Goal: Obtain resource: Download file/media

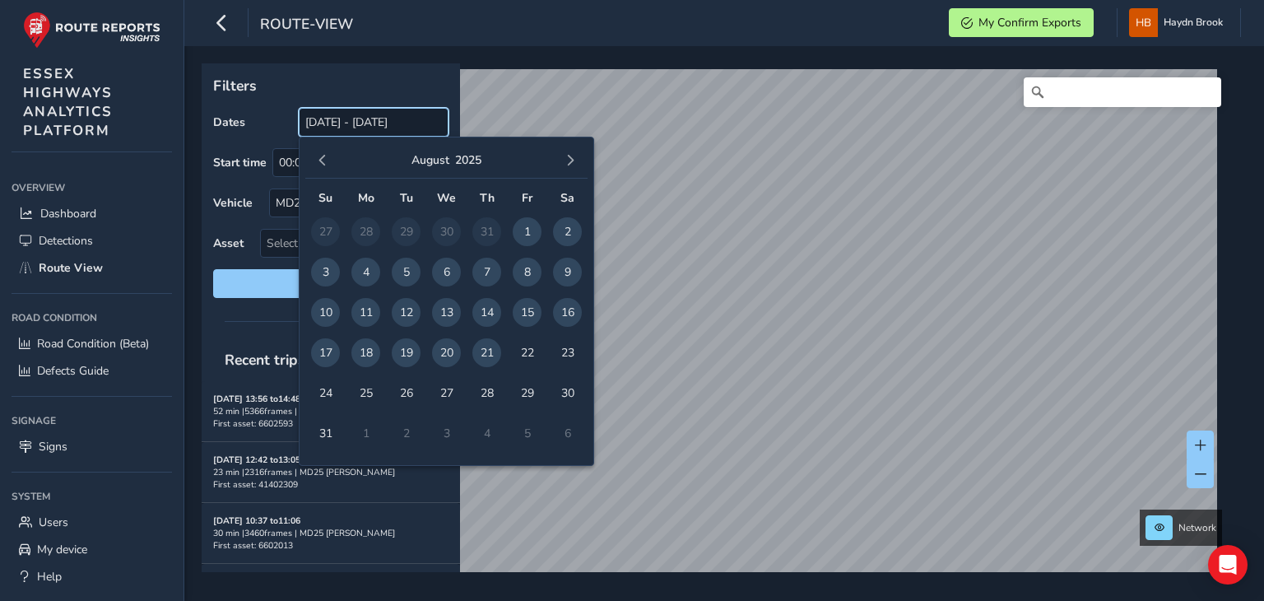
click at [388, 126] on input "22/07/2025 - 21/08/2025" at bounding box center [374, 122] width 150 height 29
click at [490, 359] on span "21" at bounding box center [486, 352] width 29 height 29
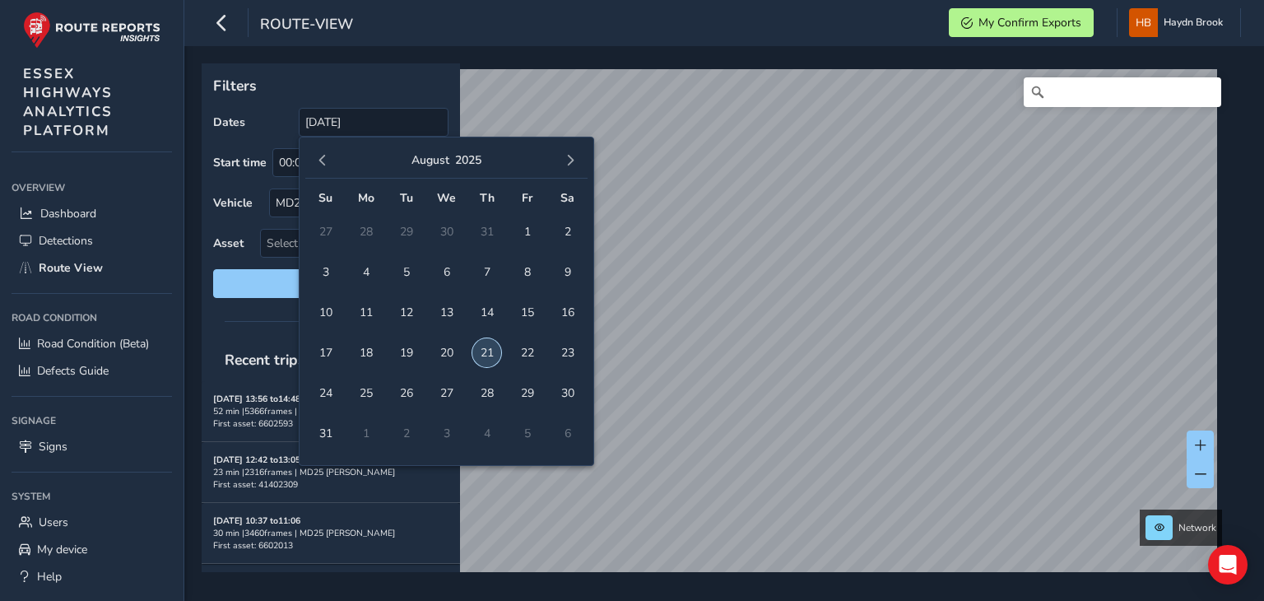
click at [490, 358] on span "21" at bounding box center [486, 352] width 29 height 29
type input "21/08/2025 - 21/08/2025"
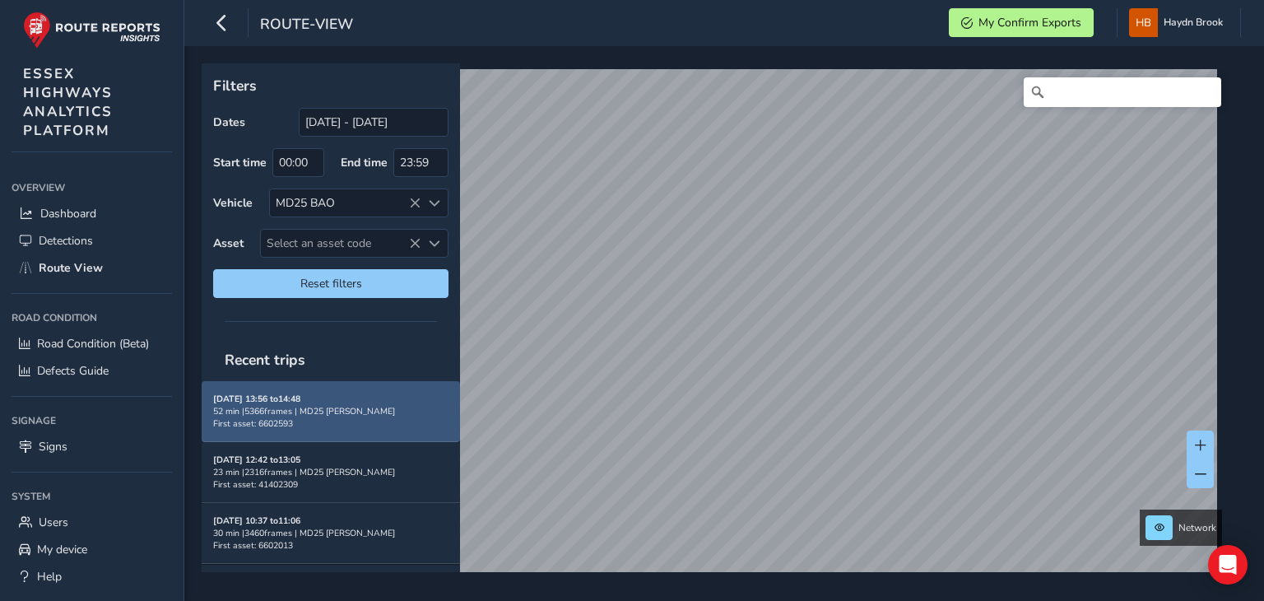
click at [312, 416] on div "Aug 21, 13:56 to 14:48 52 min | 5366 frames | MD25 BAO First asset: 6602593" at bounding box center [330, 410] width 235 height 37
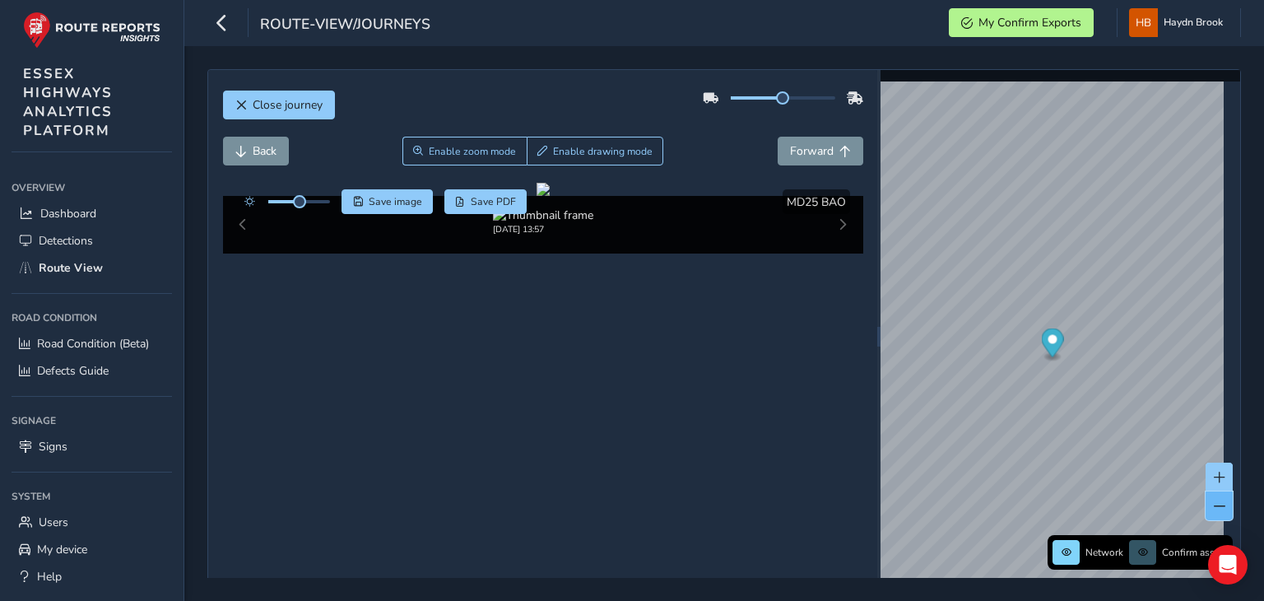
click at [1207, 516] on button at bounding box center [1218, 505] width 27 height 29
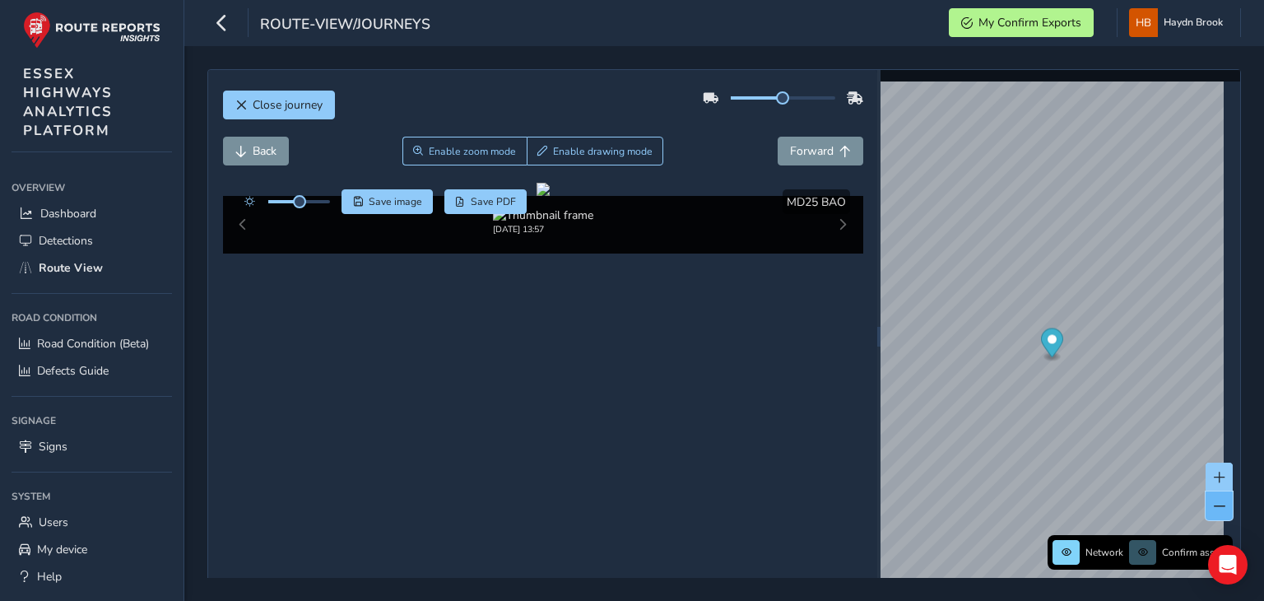
click at [1207, 516] on button at bounding box center [1218, 505] width 27 height 29
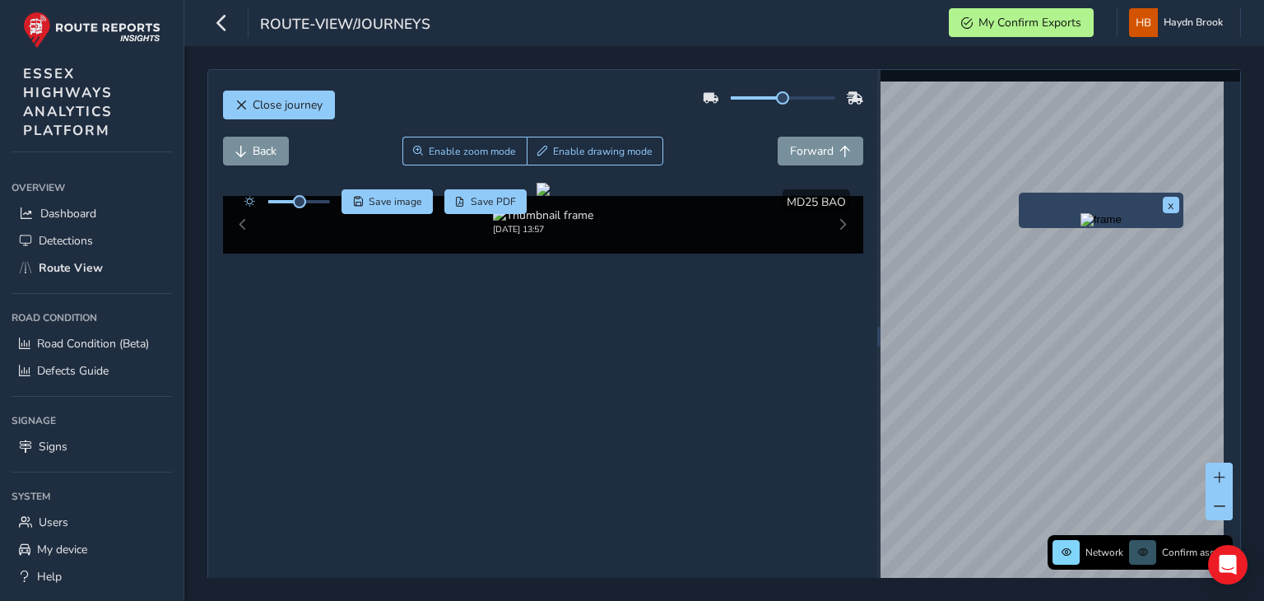
click at [1080, 226] on img "Preview frame" at bounding box center [1100, 219] width 41 height 13
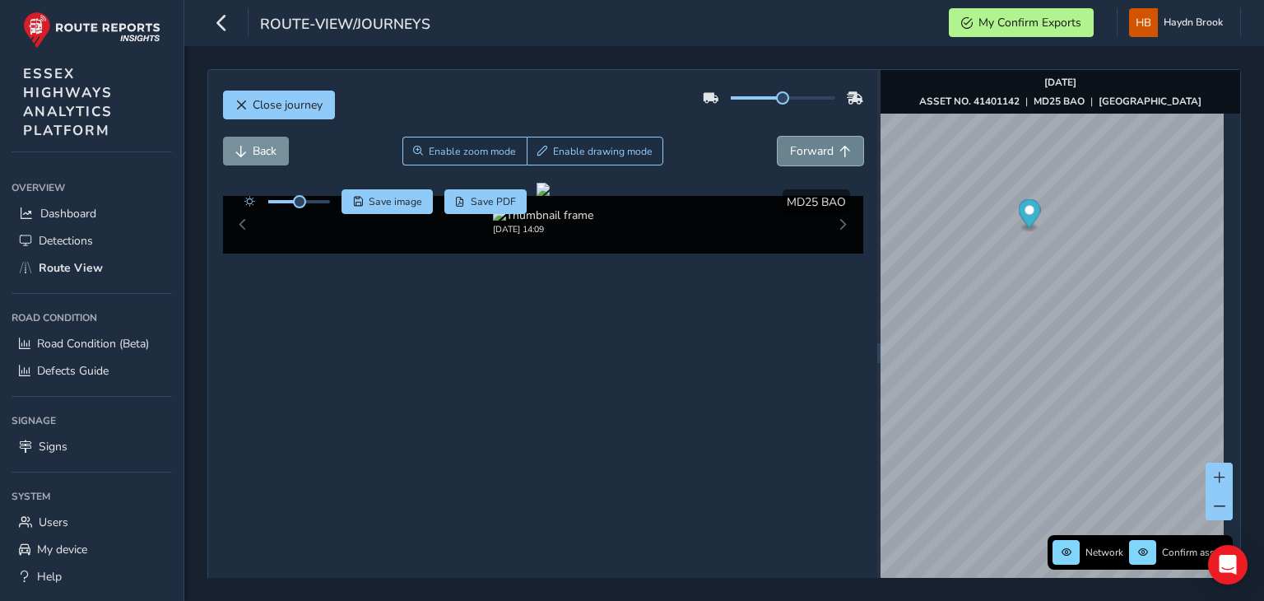
click at [815, 160] on button "Forward" at bounding box center [821, 151] width 86 height 29
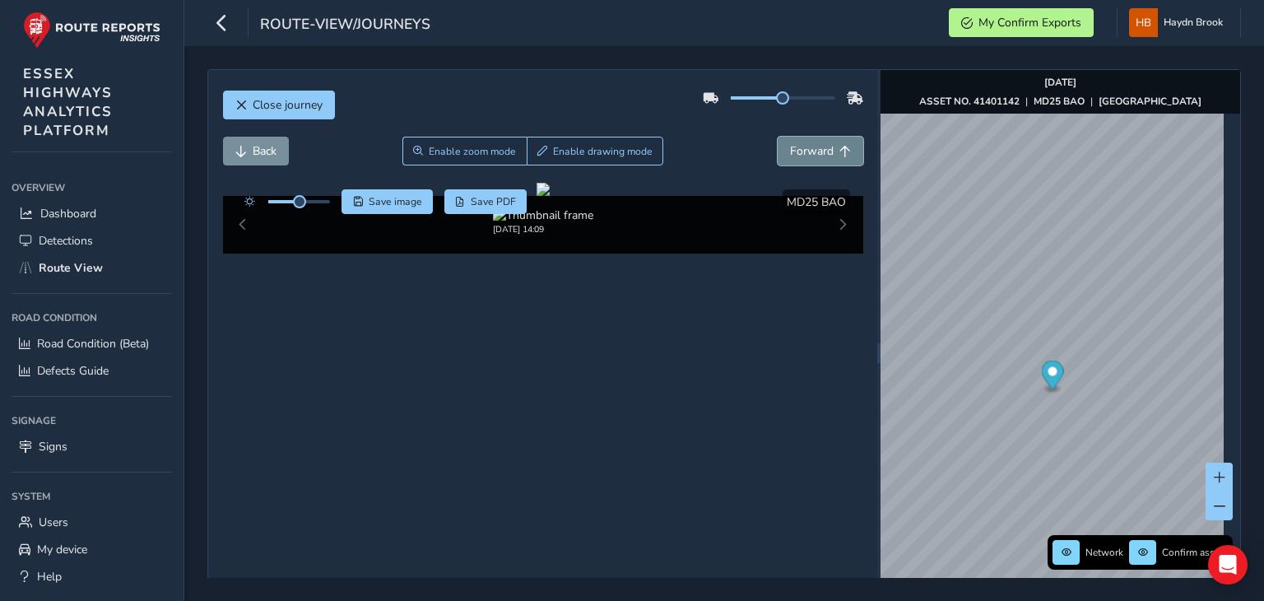
click at [815, 160] on button "Forward" at bounding box center [821, 151] width 86 height 29
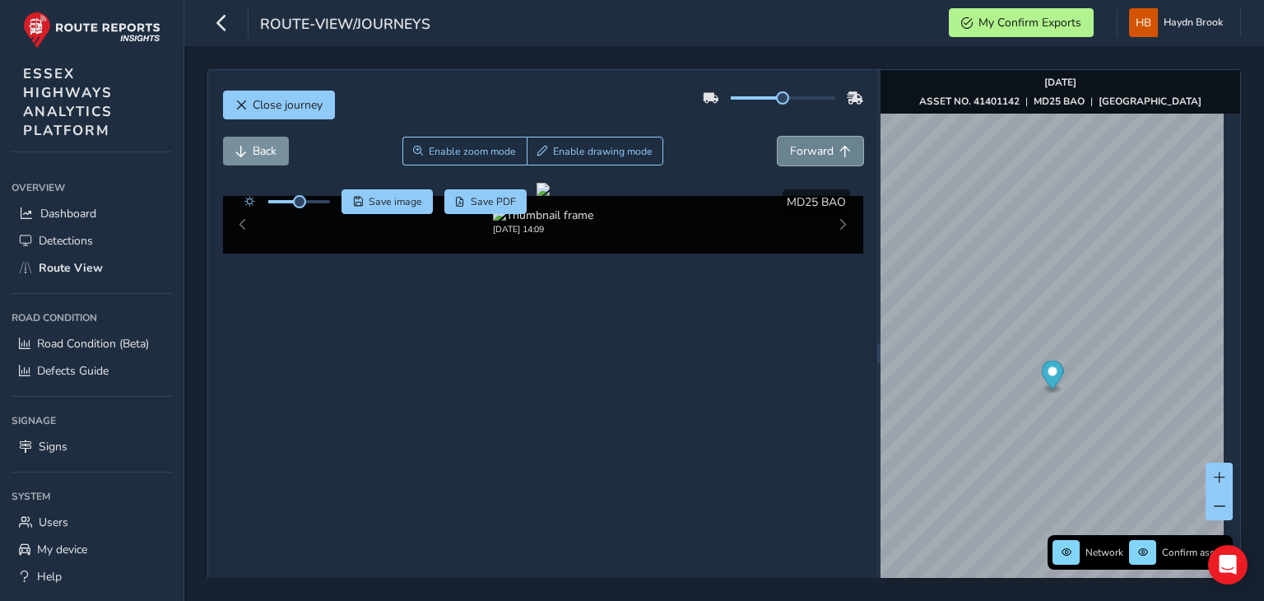
click at [815, 160] on button "Forward" at bounding box center [821, 151] width 86 height 29
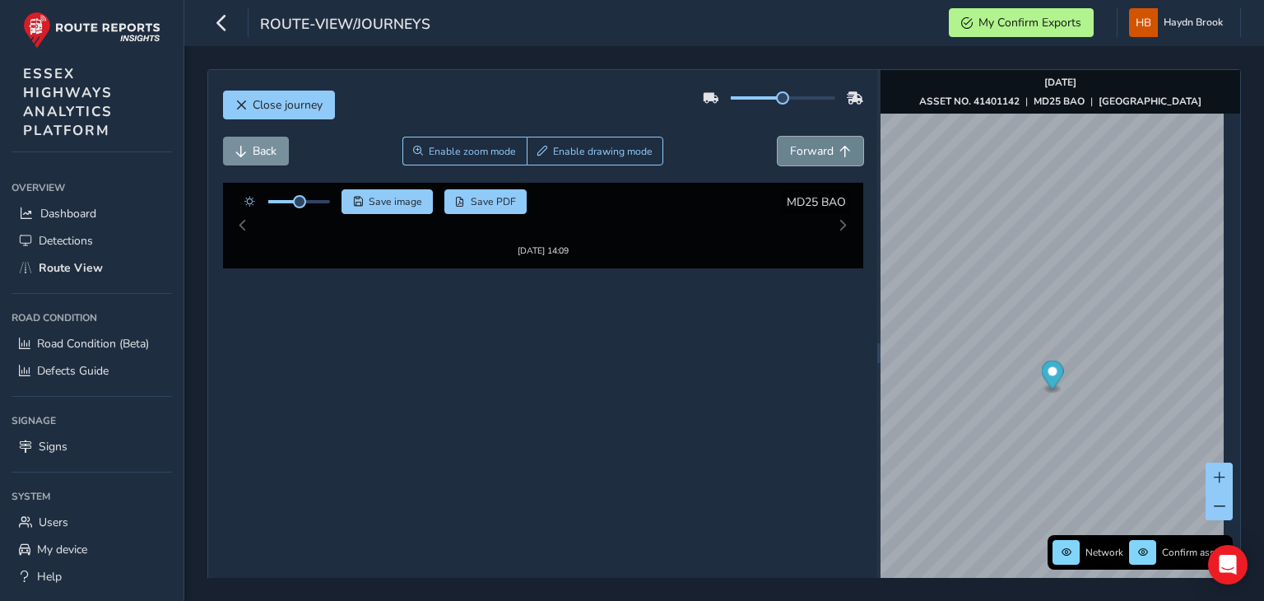
click at [815, 160] on button "Forward" at bounding box center [821, 151] width 86 height 29
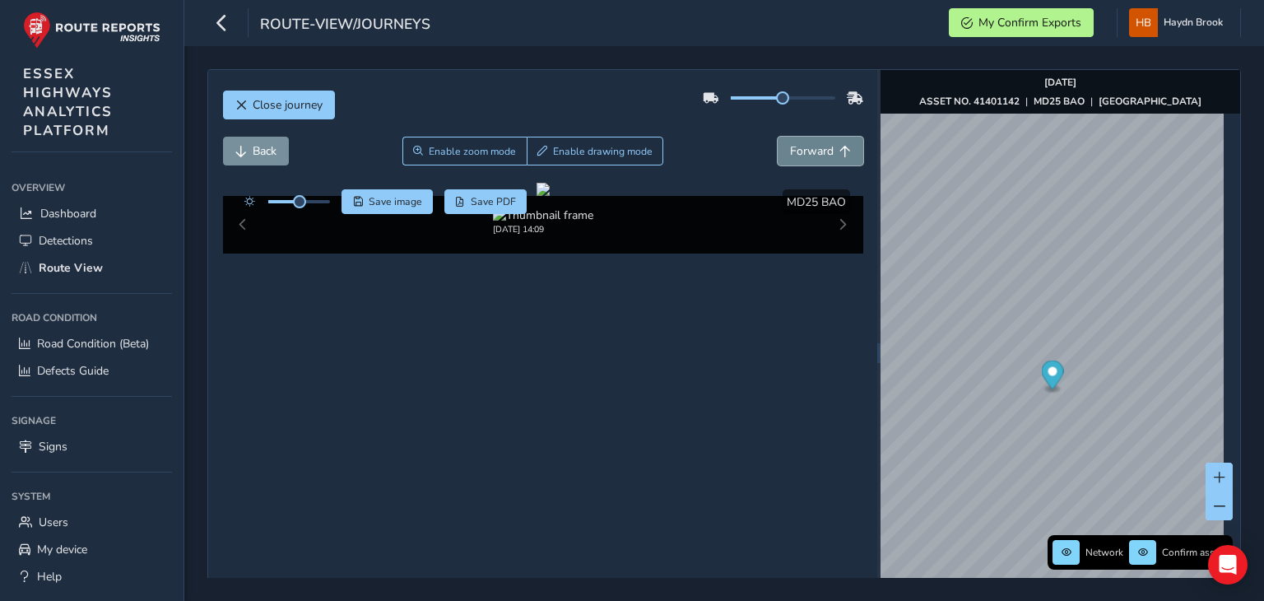
click at [815, 160] on button "Forward" at bounding box center [821, 151] width 86 height 29
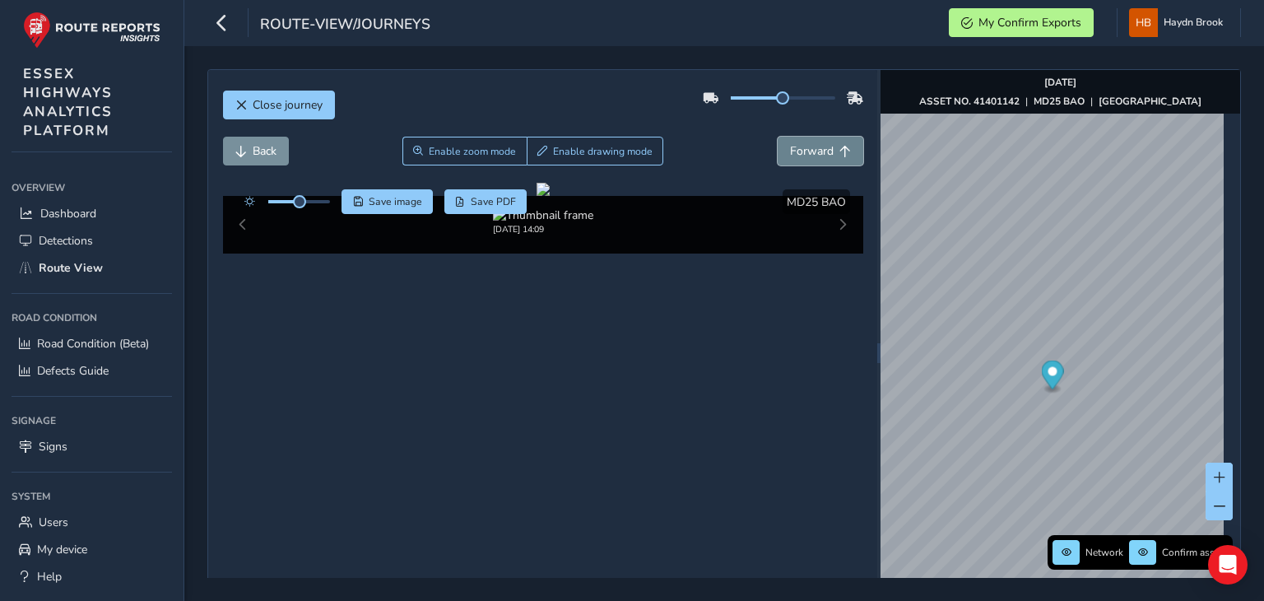
click at [815, 160] on button "Forward" at bounding box center [821, 151] width 86 height 29
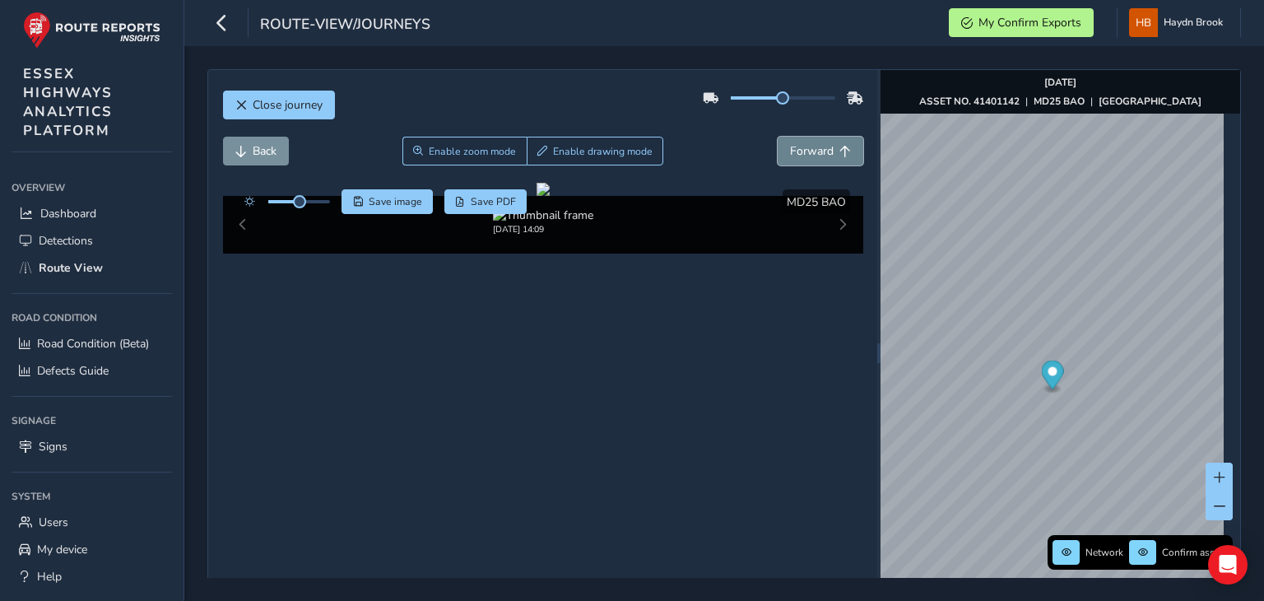
click at [815, 160] on button "Forward" at bounding box center [821, 151] width 86 height 29
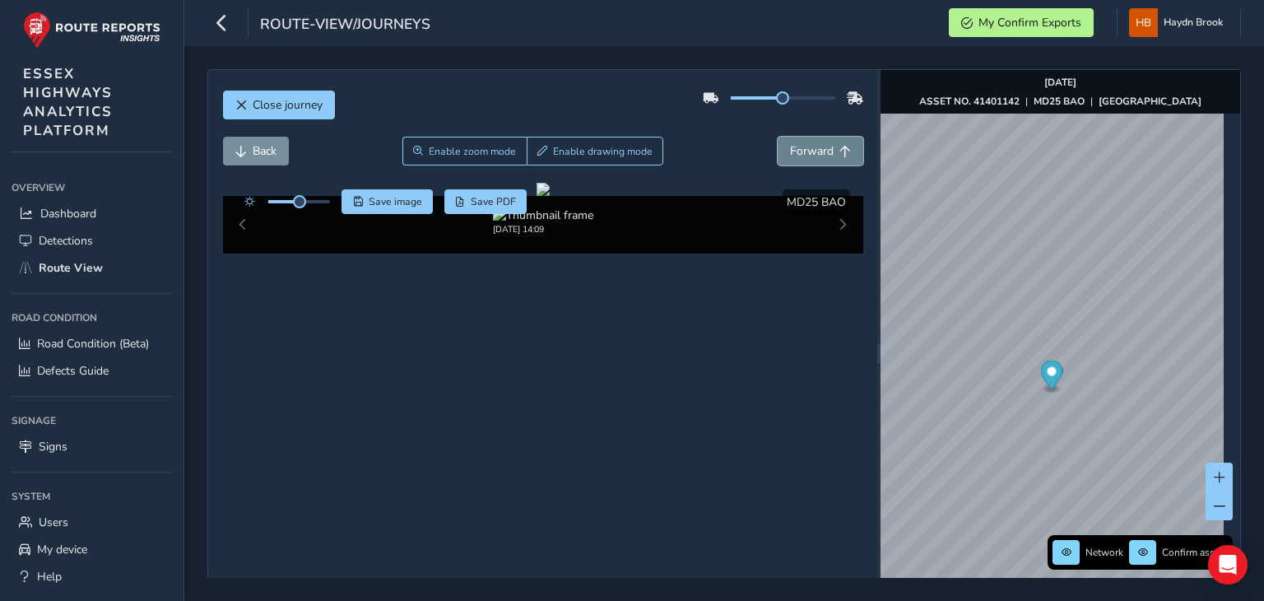
click at [815, 160] on button "Forward" at bounding box center [821, 151] width 86 height 29
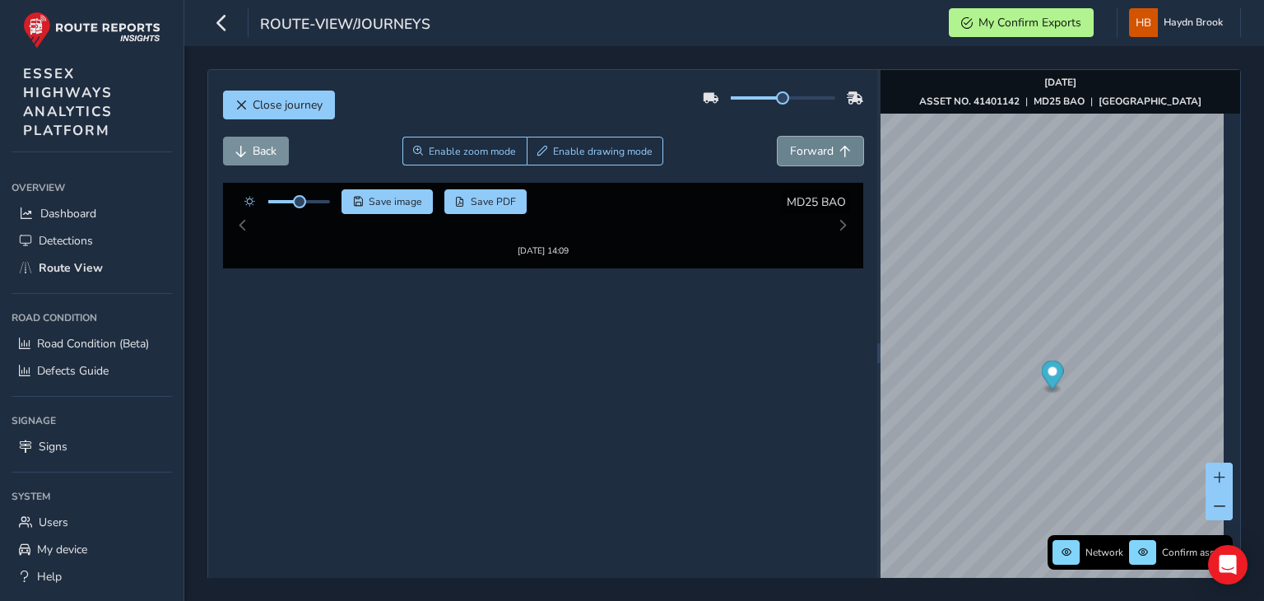
click at [815, 160] on button "Forward" at bounding box center [821, 151] width 86 height 29
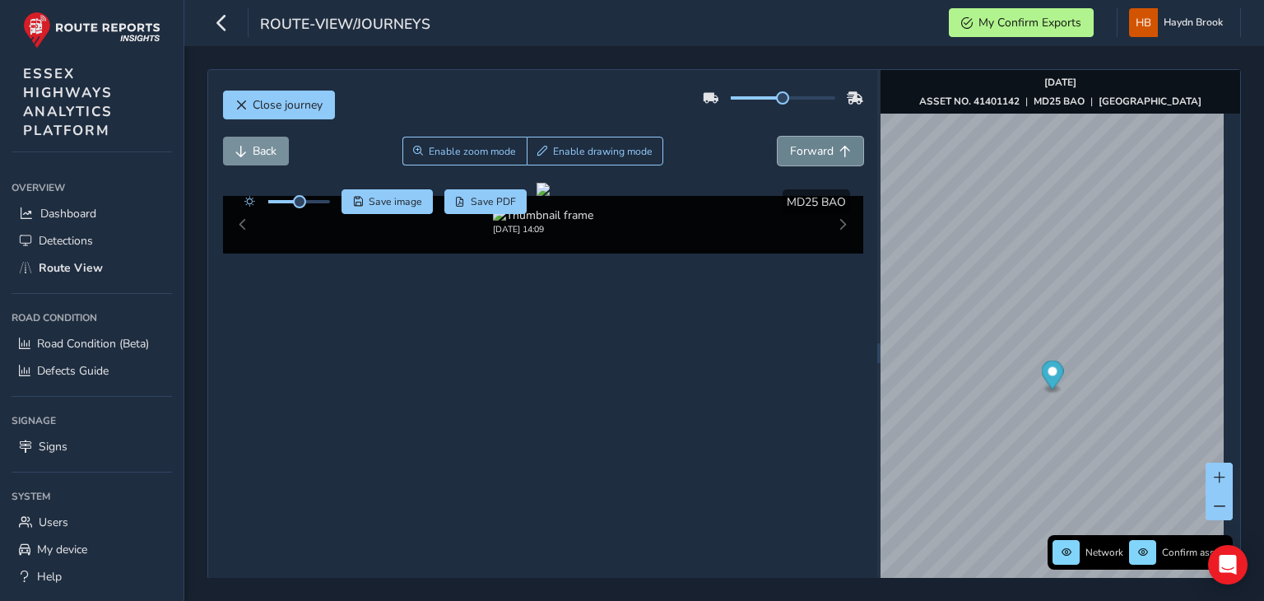
click at [815, 160] on button "Forward" at bounding box center [821, 151] width 86 height 29
click at [281, 148] on button "Back" at bounding box center [256, 151] width 66 height 29
click at [407, 196] on span "Save image" at bounding box center [395, 201] width 53 height 13
click at [801, 146] on span "Forward" at bounding box center [812, 151] width 44 height 16
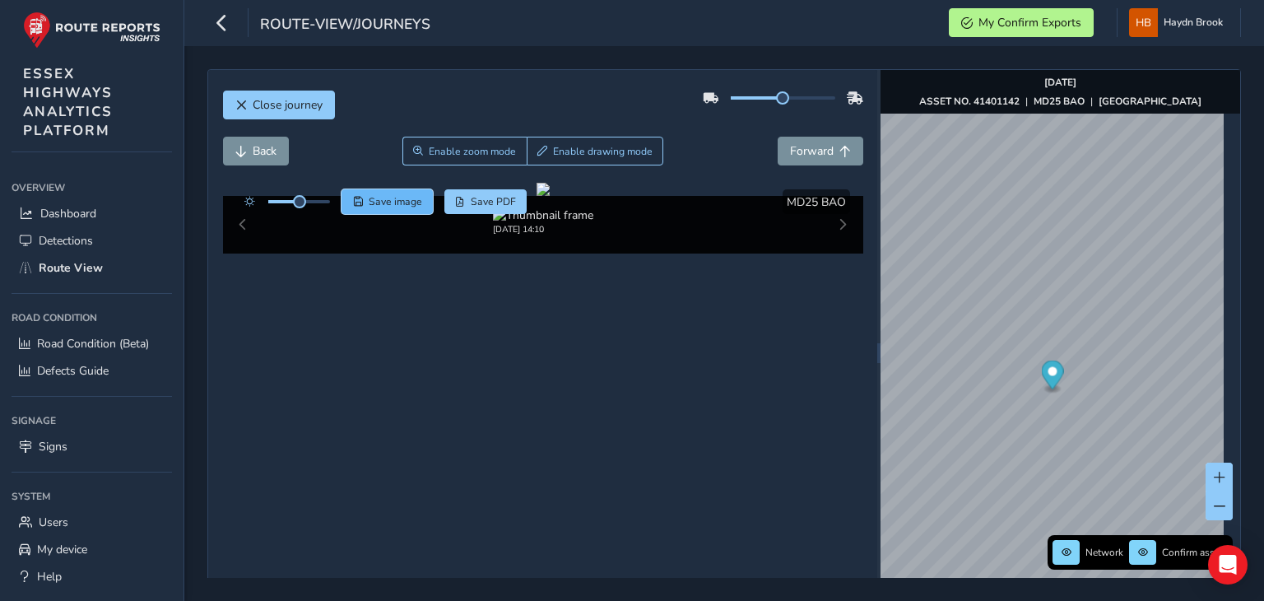
click at [395, 202] on span "Save image" at bounding box center [395, 201] width 53 height 13
click at [248, 151] on button "Back" at bounding box center [256, 151] width 66 height 29
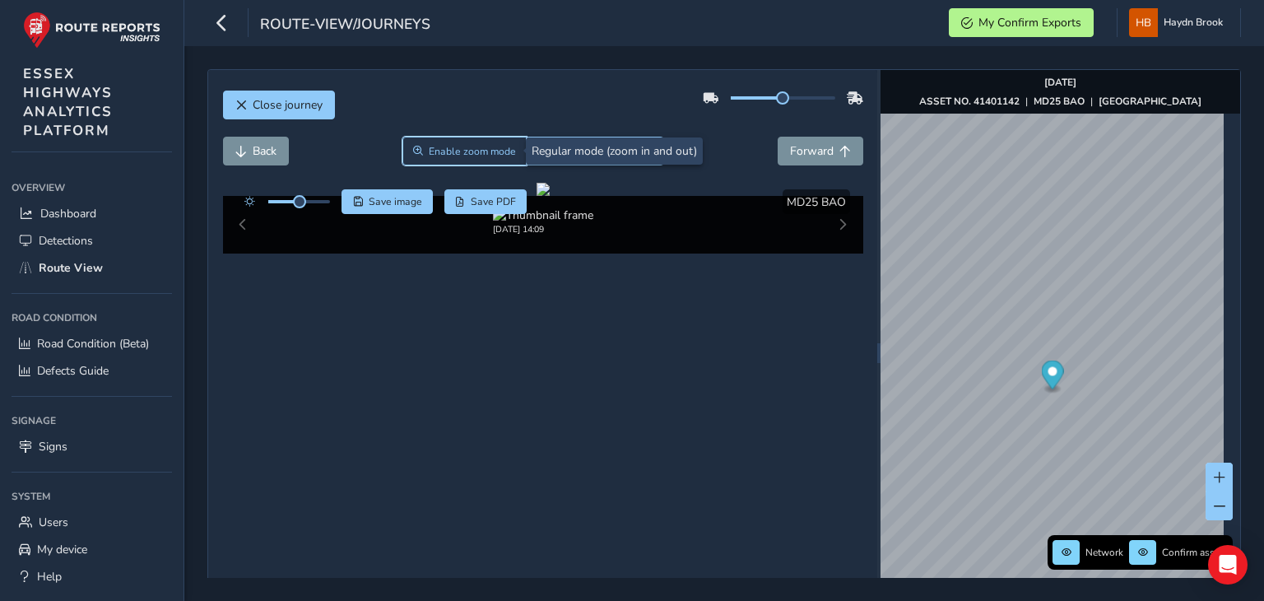
click at [471, 146] on span "Enable zoom mode" at bounding box center [472, 151] width 87 height 13
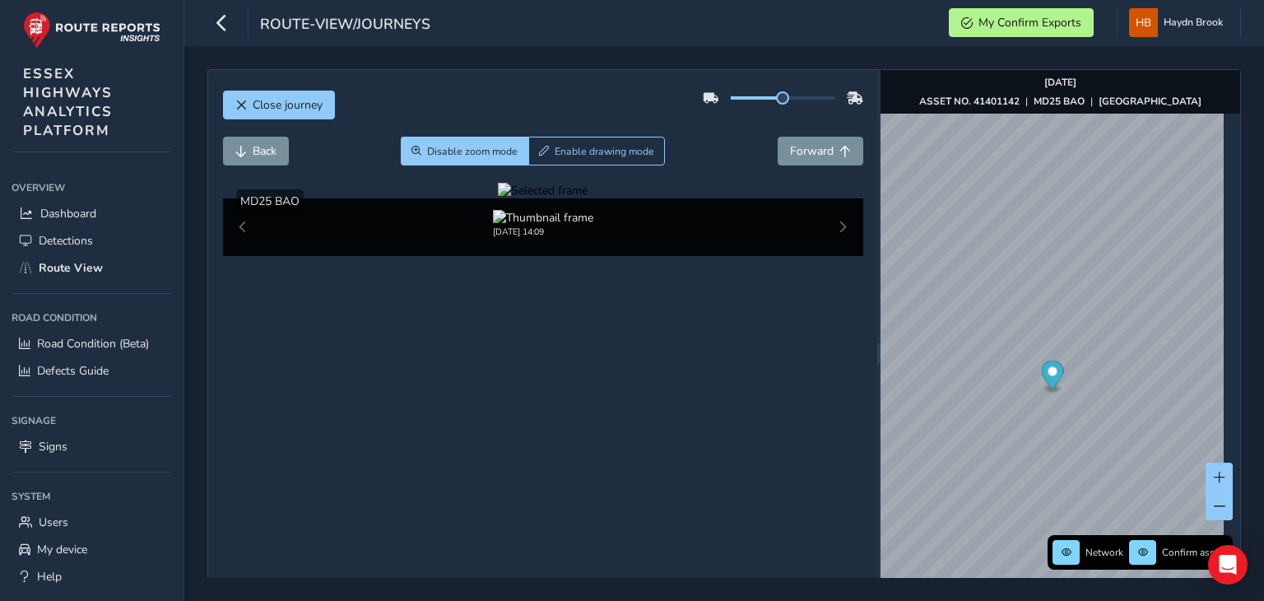
click at [498, 198] on div at bounding box center [543, 191] width 90 height 16
click at [493, 318] on img at bounding box center [942, 479] width 2370 height 1333
click at [524, 198] on div at bounding box center [543, 191] width 90 height 16
click at [524, 304] on img at bounding box center [854, 515] width 2370 height 1333
click at [837, 142] on button "Forward" at bounding box center [821, 151] width 86 height 29
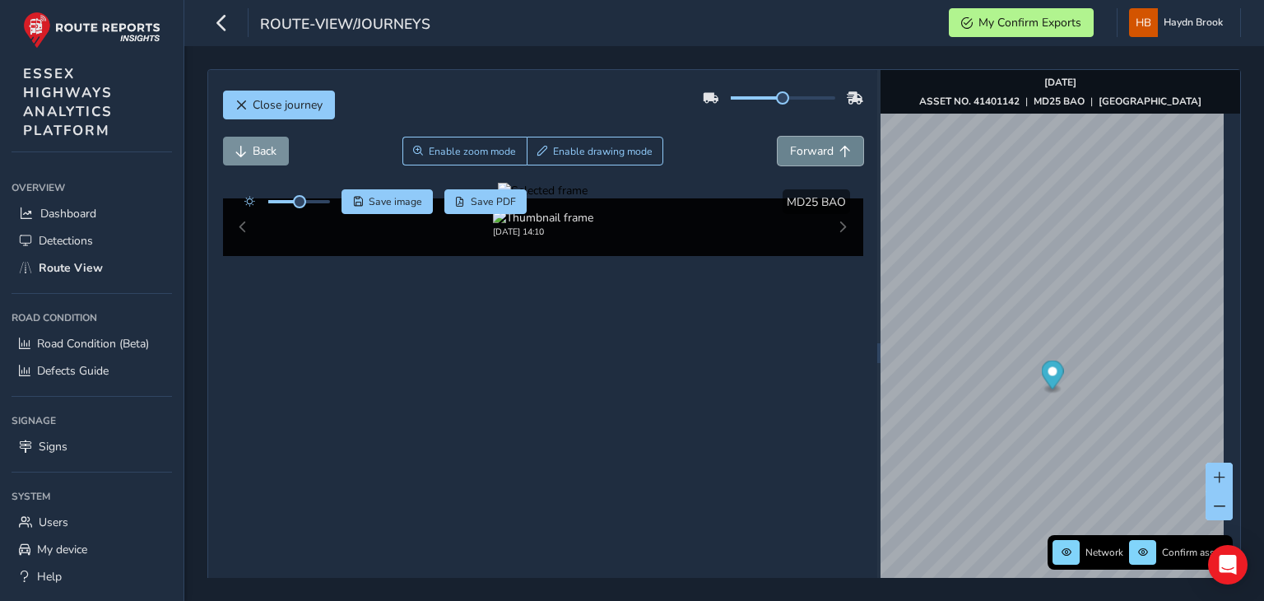
click at [837, 142] on button "Forward" at bounding box center [821, 151] width 86 height 29
click at [254, 153] on span "Back" at bounding box center [265, 151] width 24 height 16
click at [569, 198] on div at bounding box center [543, 191] width 90 height 16
click at [523, 331] on img at bounding box center [856, 441] width 2370 height 1333
